Goal: Information Seeking & Learning: Check status

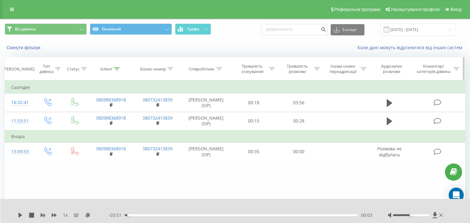
click at [118, 70] on icon at bounding box center [117, 68] width 6 height 3
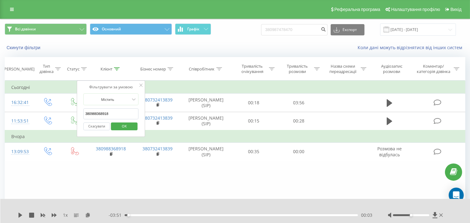
click at [101, 113] on input "380988368918" at bounding box center [110, 113] width 55 height 11
paste input "33704279"
click at [123, 125] on span "OK" at bounding box center [125, 126] width 18 height 10
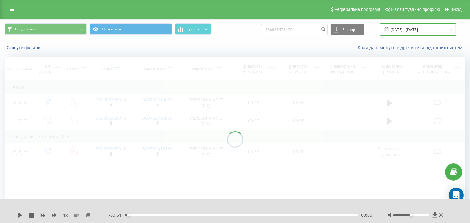
click at [420, 28] on input "[DATE] - [DATE]" at bounding box center [418, 29] width 76 height 12
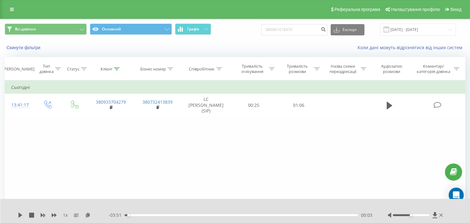
click at [181, 158] on div "Фільтрувати за умовою Дорівнює Введіть значення Скасувати OK Фільтрувати за умо…" at bounding box center [235, 151] width 461 height 141
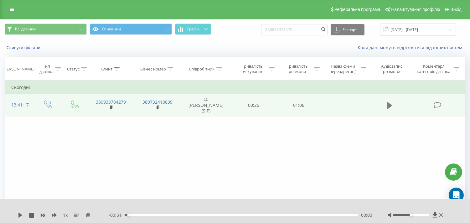
click at [386, 104] on button at bounding box center [389, 105] width 9 height 9
click at [111, 108] on rect at bounding box center [111, 107] width 2 height 3
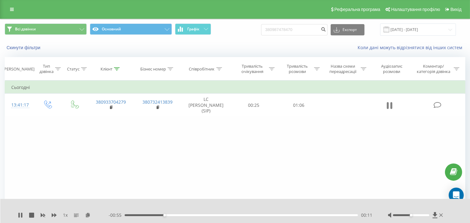
click at [390, 107] on icon at bounding box center [390, 105] width 6 height 9
click at [117, 68] on icon at bounding box center [117, 68] width 6 height 3
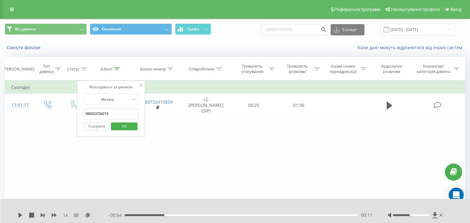
click at [95, 114] on input "380933704279" at bounding box center [110, 113] width 55 height 11
paste input "679459123"
type input "380679459123"
click at [121, 124] on span "OK" at bounding box center [125, 126] width 18 height 10
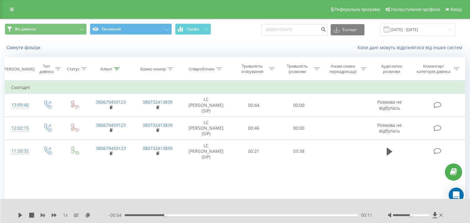
click at [0, 72] on div "Всі дзвінки Основний Графік 380987478470 Експорт .csv .xls .xlsx [DATE] - [DATE…" at bounding box center [235, 132] width 470 height 226
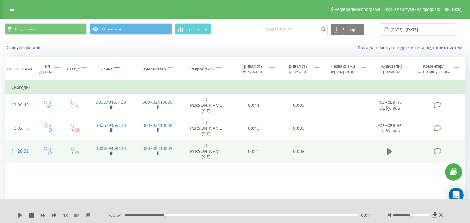
click at [390, 152] on icon at bounding box center [390, 152] width 6 height 8
click at [111, 154] on rect at bounding box center [111, 153] width 2 height 3
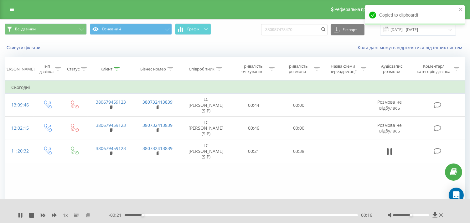
click at [88, 215] on icon at bounding box center [87, 215] width 5 height 4
click at [55, 186] on div "Фільтрувати за умовою Дорівнює Введіть значення Скасувати OK Фільтрувати за умо…" at bounding box center [235, 151] width 461 height 141
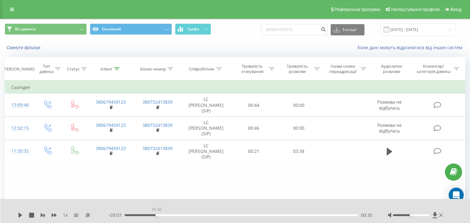
drag, startPoint x: 160, startPoint y: 215, endPoint x: 87, endPoint y: 214, distance: 73.6
click at [90, 215] on div "1 x - 03:07 00:30 00:30" at bounding box center [231, 215] width 427 height 6
click at [21, 217] on icon at bounding box center [20, 215] width 5 height 5
click at [235, 216] on div "01:51" at bounding box center [241, 215] width 233 height 2
click at [232, 215] on div "01:43" at bounding box center [241, 215] width 233 height 2
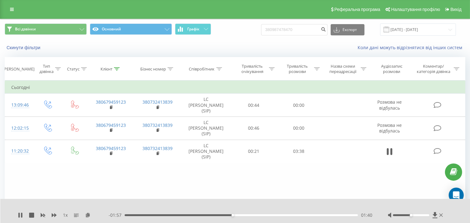
click at [229, 215] on div "01:40" at bounding box center [241, 215] width 233 height 2
click at [226, 215] on div "01:39" at bounding box center [241, 215] width 233 height 2
click at [224, 215] on div "01:32" at bounding box center [241, 215] width 233 height 2
click at [117, 188] on div "Фільтрувати за умовою Дорівнює Введіть значення Скасувати OK Фільтрувати за умо…" at bounding box center [235, 151] width 461 height 141
click at [52, 214] on icon at bounding box center [54, 215] width 5 height 4
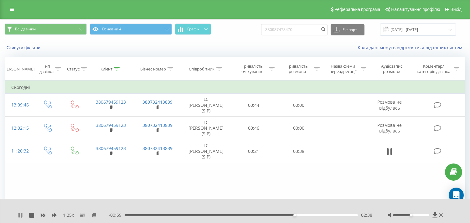
click at [19, 216] on icon at bounding box center [18, 215] width 1 height 5
click at [98, 186] on div "Фільтрувати за умовою Дорівнює Введіть значення Скасувати OK Фільтрувати за умо…" at bounding box center [235, 151] width 461 height 141
